Goal: Find specific page/section

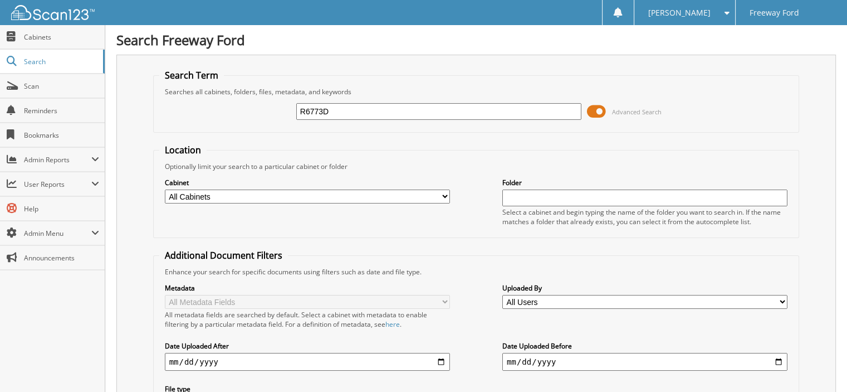
type input "R6773D"
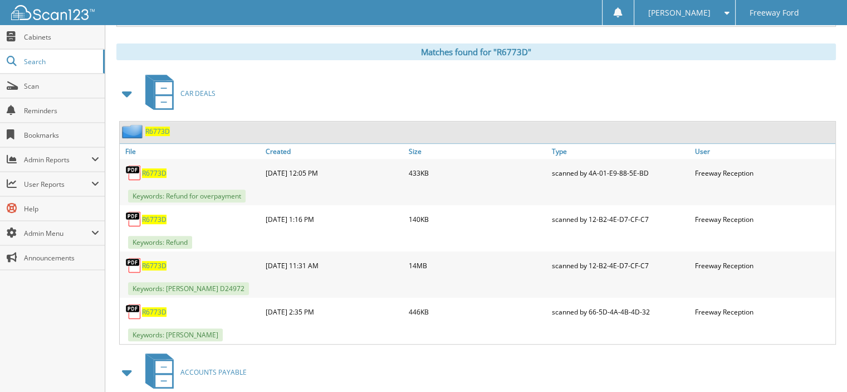
scroll to position [494, 0]
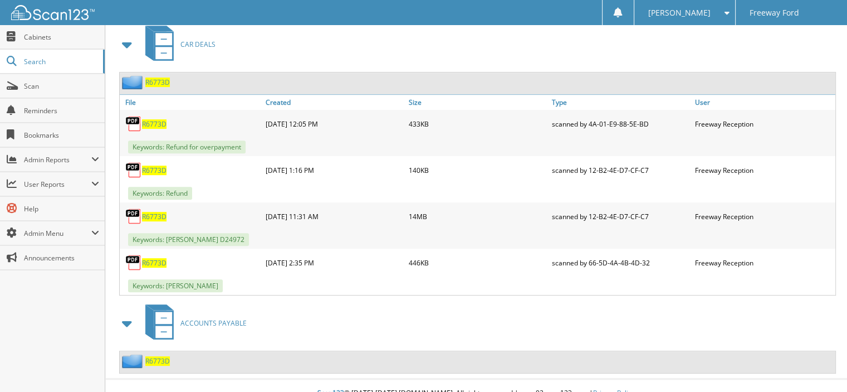
click at [151, 212] on span "R6773D" at bounding box center [154, 216] width 25 height 9
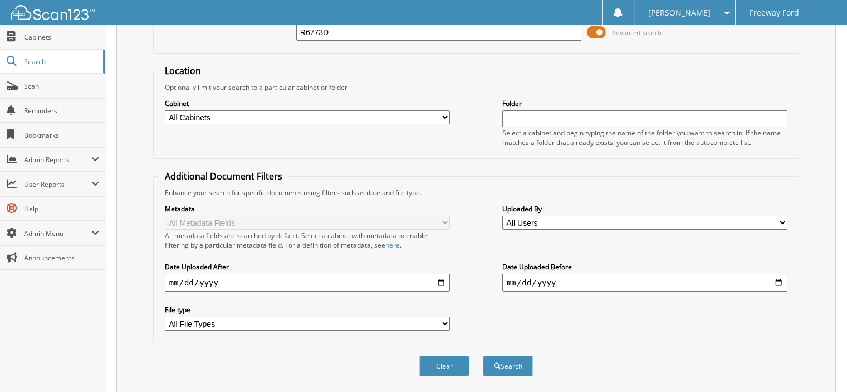
scroll to position [0, 0]
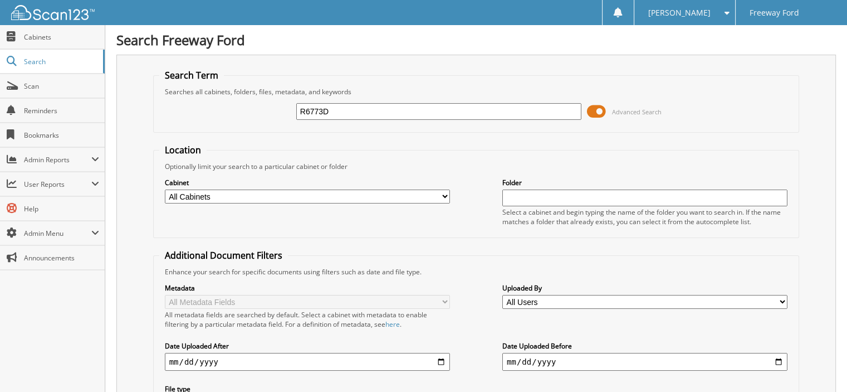
drag, startPoint x: 345, startPoint y: 112, endPoint x: 273, endPoint y: 105, distance: 72.3
click at [274, 105] on div "R6773D Advanced Search" at bounding box center [476, 111] width 634 height 30
type input "BD6855D"
